Goal: Task Accomplishment & Management: Manage account settings

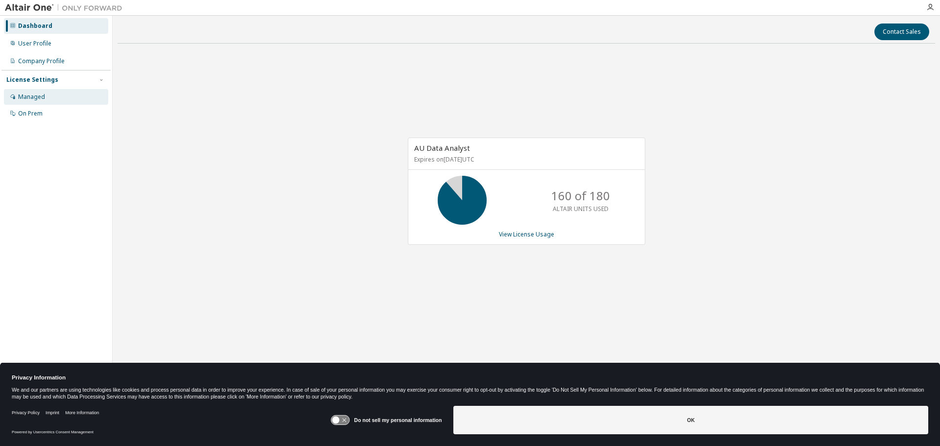
click at [34, 102] on div "Managed" at bounding box center [56, 97] width 104 height 16
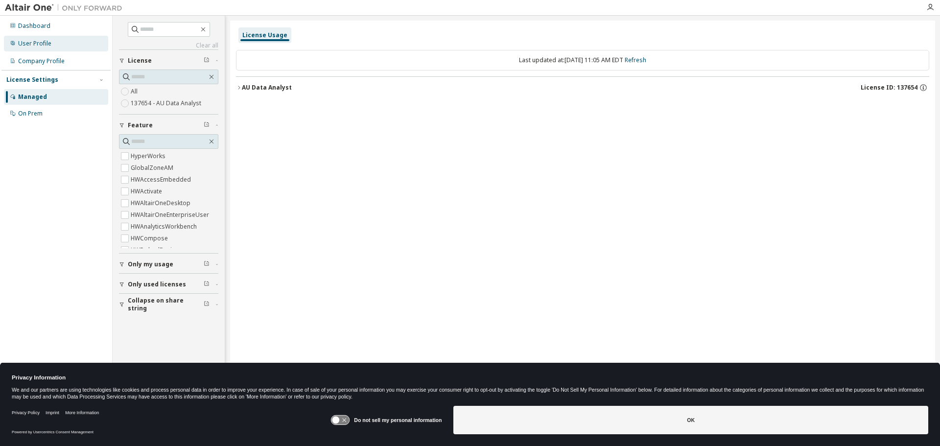
click at [52, 41] on div "User Profile" at bounding box center [56, 44] width 104 height 16
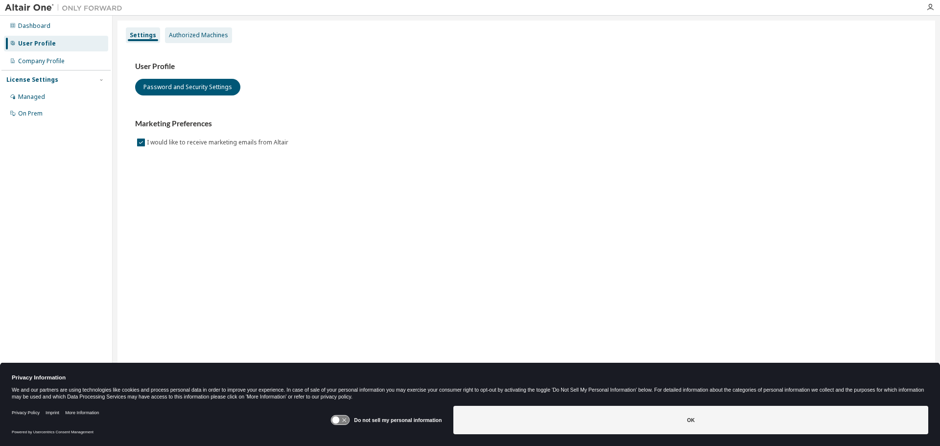
click at [192, 33] on div "Authorized Machines" at bounding box center [198, 35] width 59 height 8
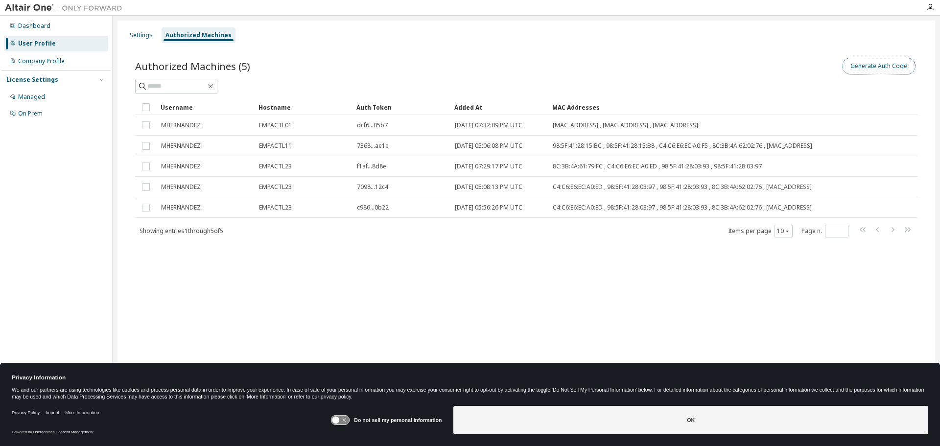
click at [890, 63] on button "Generate Auth Code" at bounding box center [878, 66] width 73 height 17
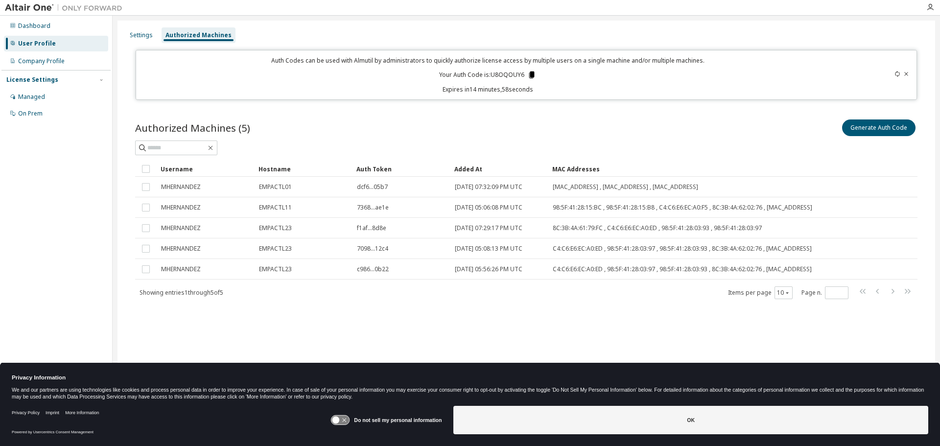
click at [529, 73] on icon at bounding box center [531, 75] width 5 height 7
